Goal: Transaction & Acquisition: Book appointment/travel/reservation

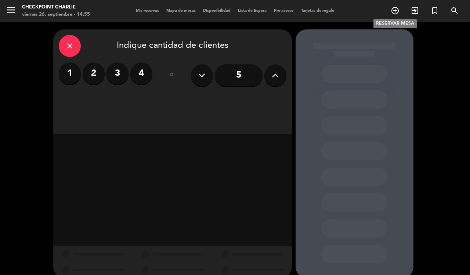
click at [396, 10] on icon "add_circle_outline" at bounding box center [395, 10] width 9 height 9
click at [272, 68] on button at bounding box center [275, 75] width 22 height 22
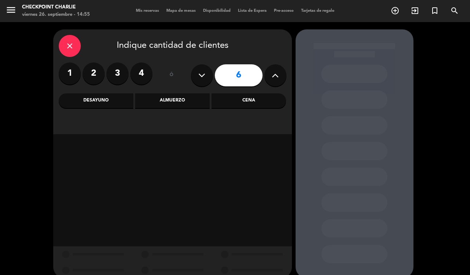
click at [272, 68] on button at bounding box center [275, 75] width 22 height 22
type input "7"
click at [203, 72] on icon at bounding box center [201, 75] width 7 height 11
type input "6"
click at [230, 106] on div "Cena" at bounding box center [249, 100] width 75 height 15
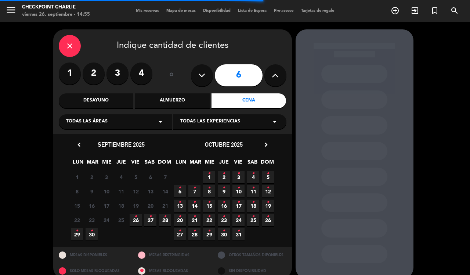
click at [149, 217] on icon "•" at bounding box center [150, 216] width 3 height 12
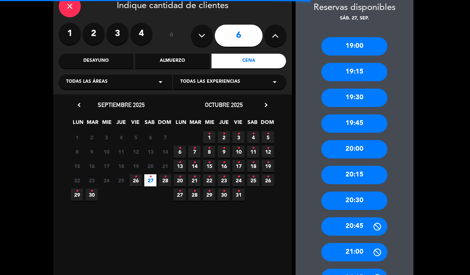
scroll to position [56, 0]
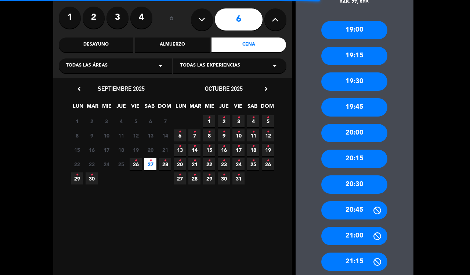
click at [365, 180] on div "20:30" at bounding box center [354, 184] width 66 height 18
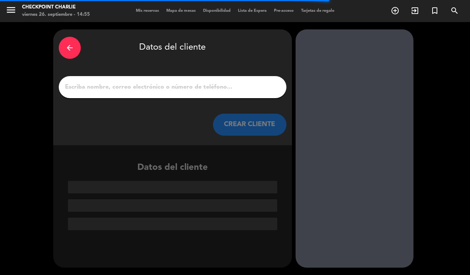
scroll to position [0, 0]
click at [158, 83] on input "1" at bounding box center [172, 87] width 217 height 10
click at [106, 89] on input "1" at bounding box center [172, 87] width 217 height 10
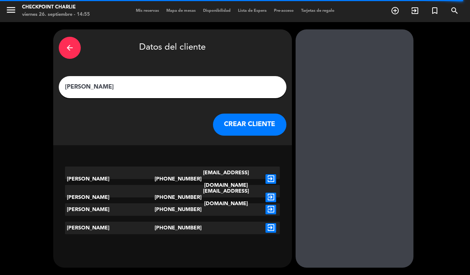
type input "[PERSON_NAME]"
click at [250, 130] on button "CREAR CLIENTE" at bounding box center [249, 124] width 73 height 22
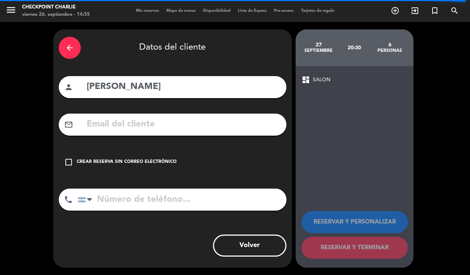
click at [138, 168] on div "check_box_outline_blank Crear reserva sin correo electrónico" at bounding box center [173, 162] width 228 height 22
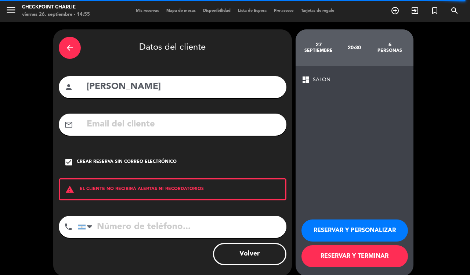
click at [137, 221] on input "tel" at bounding box center [182, 227] width 209 height 22
type input "1150208547"
click at [362, 250] on button "RESERVAR Y TERMINAR" at bounding box center [355, 256] width 107 height 22
